Goal: Task Accomplishment & Management: Complete application form

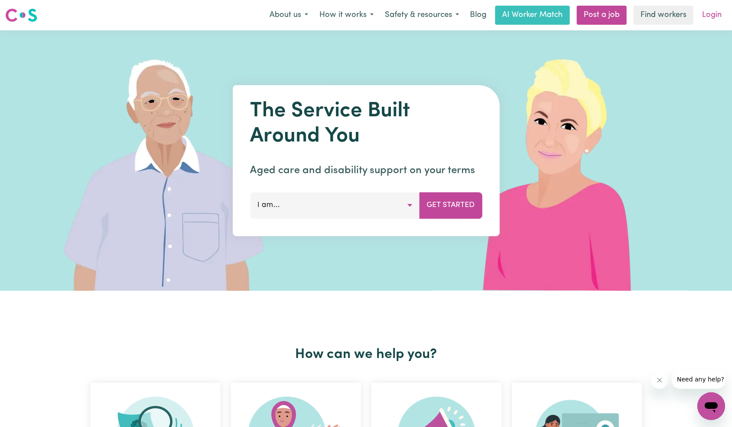
click at [704, 20] on link "Login" at bounding box center [712, 15] width 30 height 19
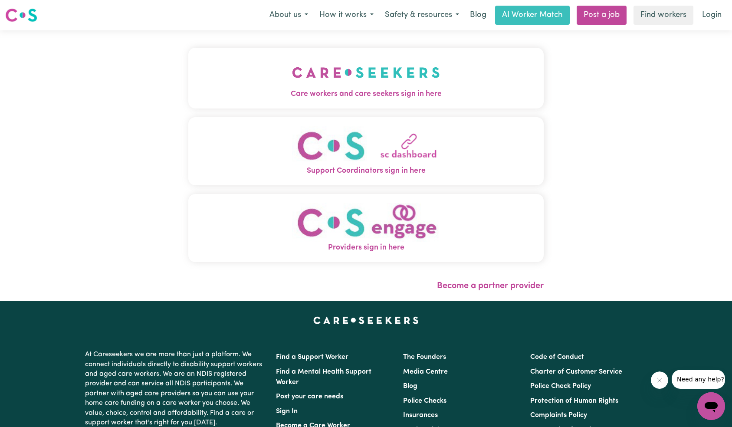
click at [292, 76] on img "Care workers and care seekers sign in here" at bounding box center [366, 72] width 148 height 32
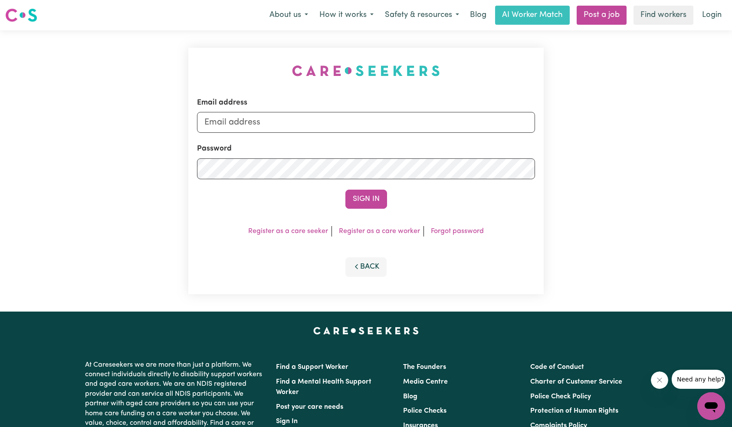
click at [369, 136] on form "Email address Password Sign In" at bounding box center [366, 153] width 339 height 112
click at [360, 122] on input "Email address" at bounding box center [366, 122] width 339 height 21
type input "superuser~[EMAIL_ADDRESS][DOMAIN_NAME]"
click at [342, 193] on div "Sign In" at bounding box center [366, 199] width 339 height 19
click at [359, 197] on button "Sign In" at bounding box center [367, 199] width 42 height 19
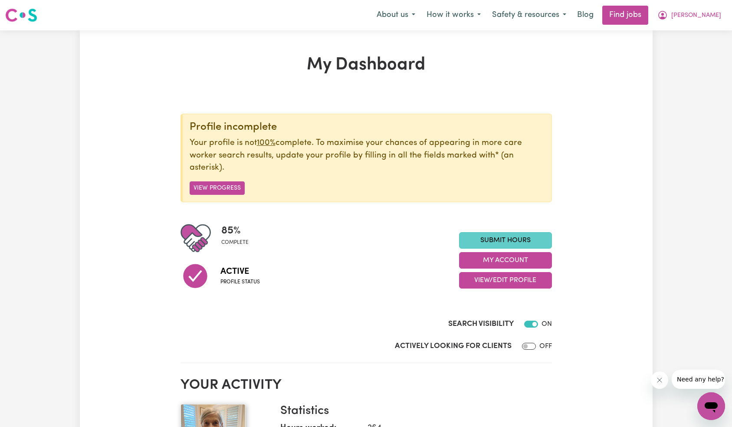
click at [488, 240] on link "Submit Hours" at bounding box center [505, 240] width 93 height 16
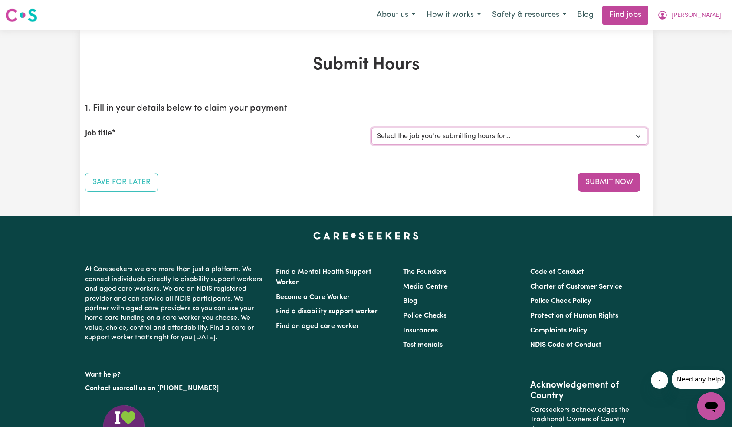
click at [498, 139] on select "Select the job you're submitting hours for... [[PERSON_NAME]] [DEMOGRAPHIC_DATA…" at bounding box center [510, 136] width 276 height 16
select select "14272"
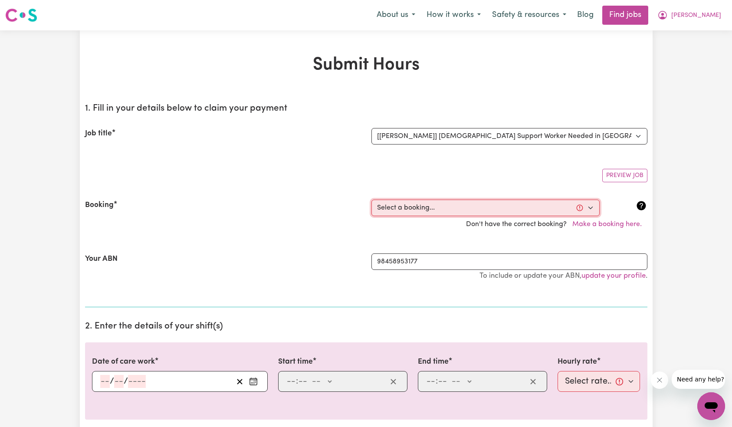
click at [451, 214] on select "Select a booking... [DATE] 10:30am to 01:00pm (ONE-OFF) [DATE] 10:30am to 01:00…" at bounding box center [486, 208] width 228 height 16
select select "354861"
type input "[DATE]"
type input "19"
type input "9"
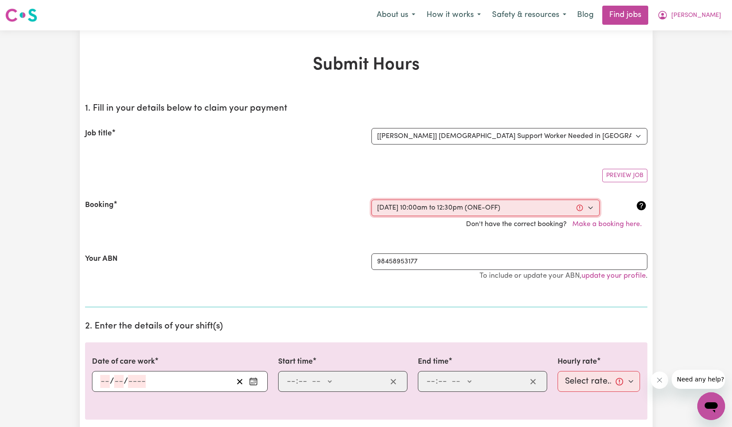
type input "2025"
type input "10:00"
type input "10"
type input "0"
select select "am"
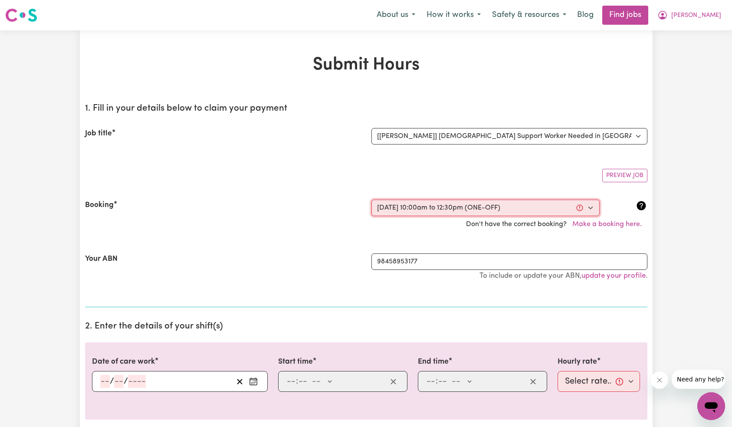
type input "12:30"
type input "12"
type input "30"
select select "pm"
select select "45-Weekday"
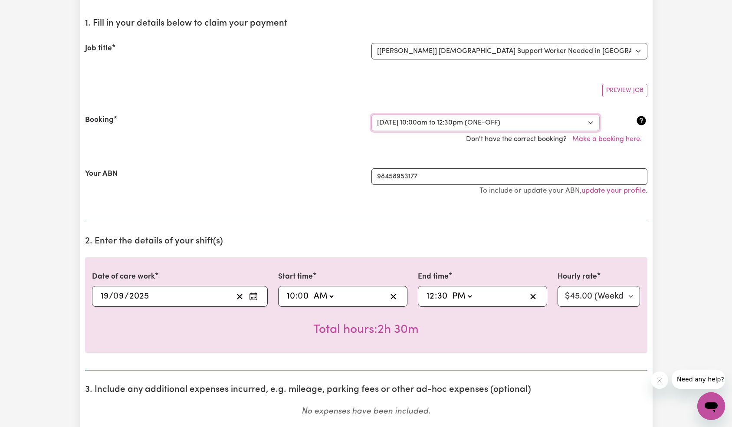
scroll to position [96, 0]
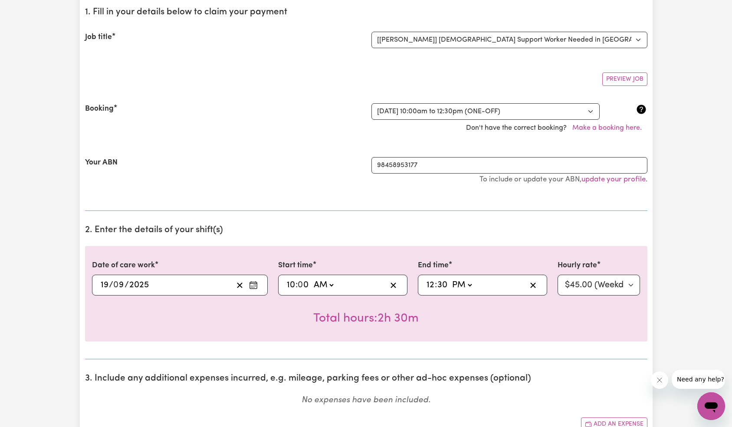
click at [283, 287] on div "10:00 10 : 0 0 AM PM" at bounding box center [342, 285] width 129 height 21
click at [289, 287] on input "10" at bounding box center [291, 285] width 9 height 13
type input "08:00"
type input "8"
type input "13:30"
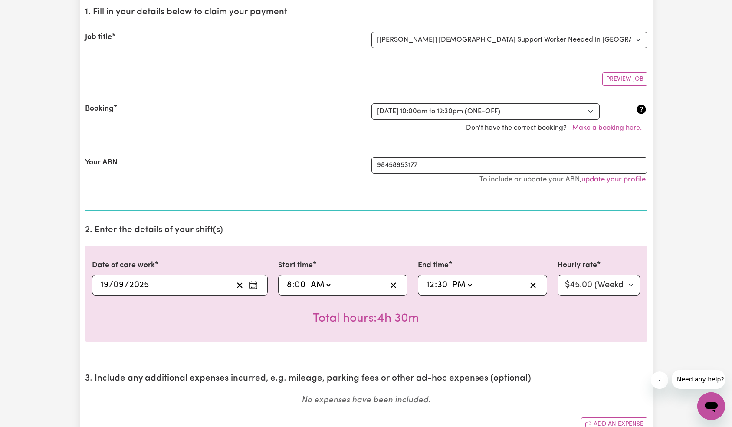
type input "1"
type input "22:30"
type input "10"
click at [470, 285] on select "AM PM" at bounding box center [462, 285] width 23 height 13
select select "am"
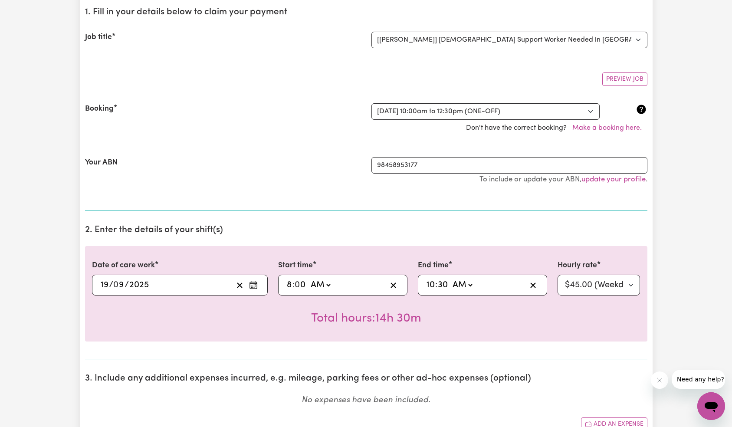
type input "10:30"
click at [428, 226] on h2 "2. Enter the details of your shift(s)" at bounding box center [366, 230] width 563 height 11
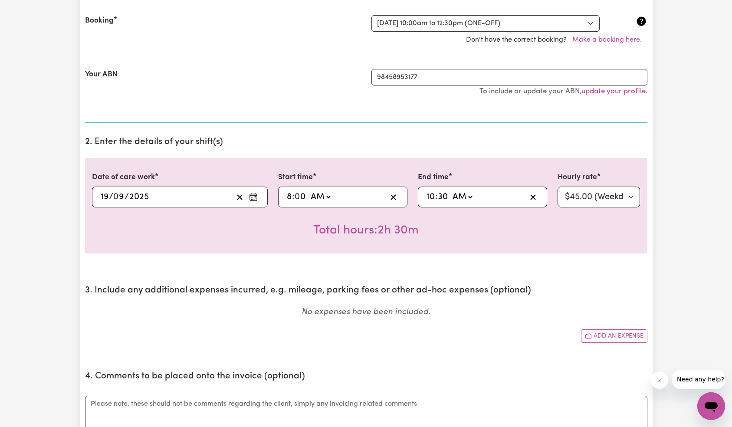
scroll to position [206, 0]
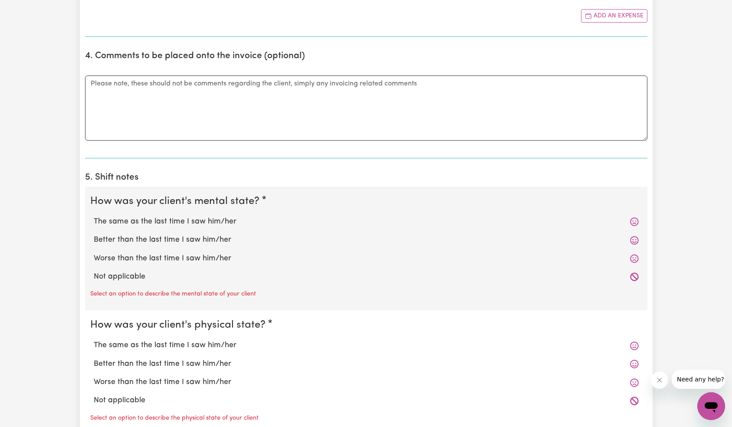
click at [137, 279] on label "Not applicable" at bounding box center [366, 276] width 545 height 11
click at [94, 271] on input "Not applicable" at bounding box center [93, 271] width 0 height 0
radio input "true"
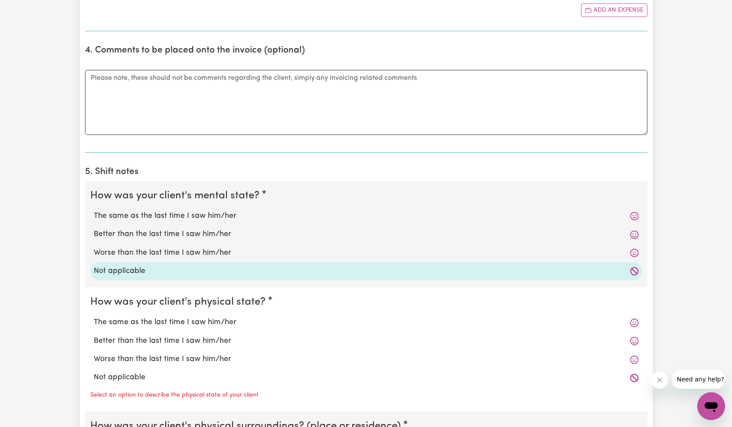
scroll to position [674, 0]
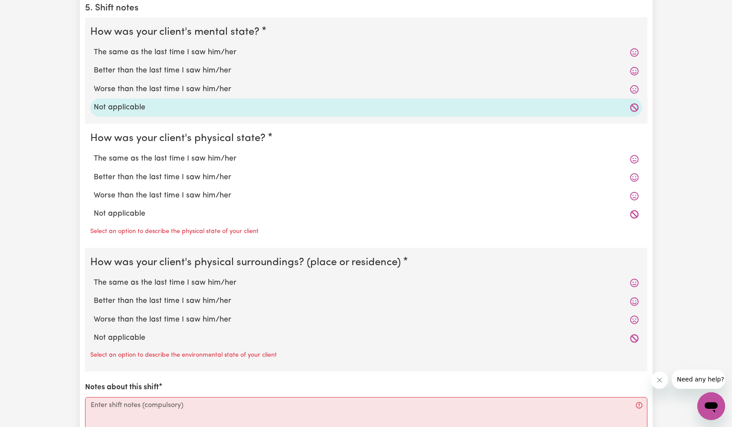
drag, startPoint x: 122, startPoint y: 208, endPoint x: 122, endPoint y: 224, distance: 15.6
click at [122, 208] on div "Not applicable" at bounding box center [366, 214] width 552 height 18
click at [118, 209] on label "Not applicable" at bounding box center [366, 213] width 545 height 11
click at [94, 208] on input "Not applicable" at bounding box center [93, 208] width 0 height 0
radio input "true"
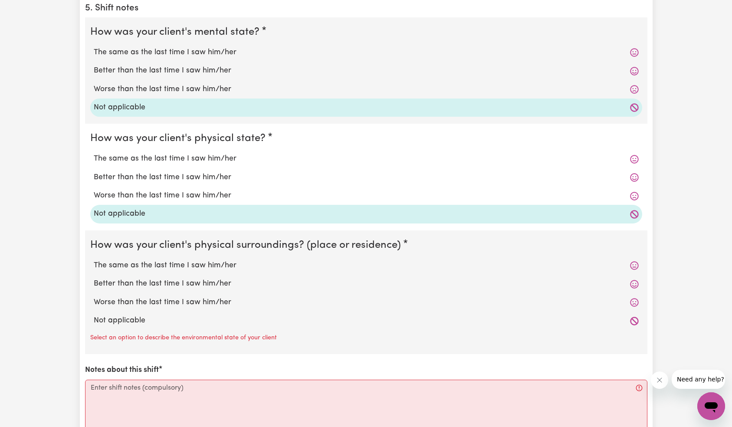
click at [118, 326] on div "Not applicable" at bounding box center [366, 321] width 552 height 18
click at [119, 322] on label "Not applicable" at bounding box center [366, 320] width 545 height 11
click at [94, 315] on input "Not applicable" at bounding box center [93, 315] width 0 height 0
radio input "true"
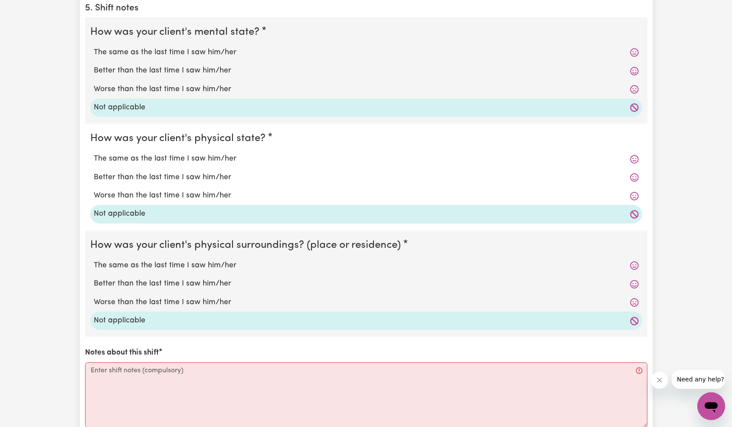
scroll to position [826, 0]
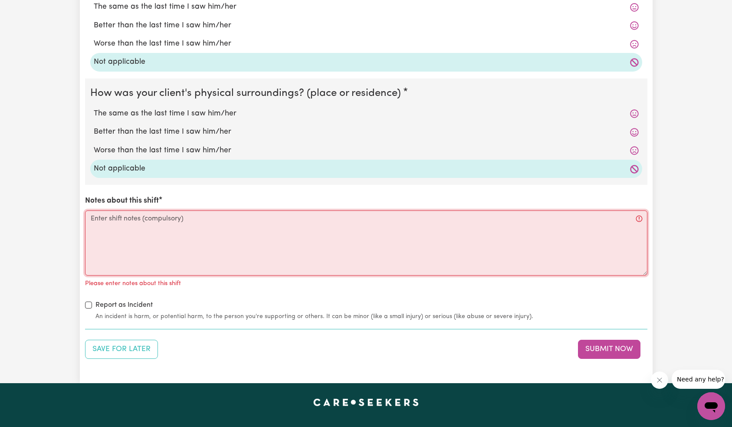
click at [151, 255] on textarea "Notes about this shift" at bounding box center [366, 243] width 563 height 65
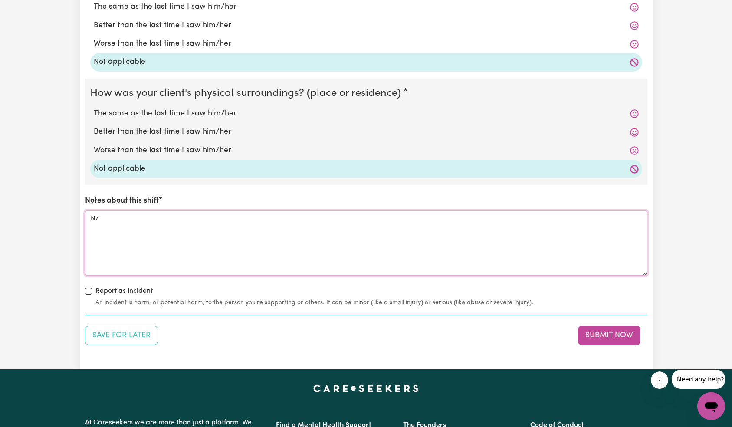
type textarea "N/A"
